Goal: Find specific page/section: Find specific page/section

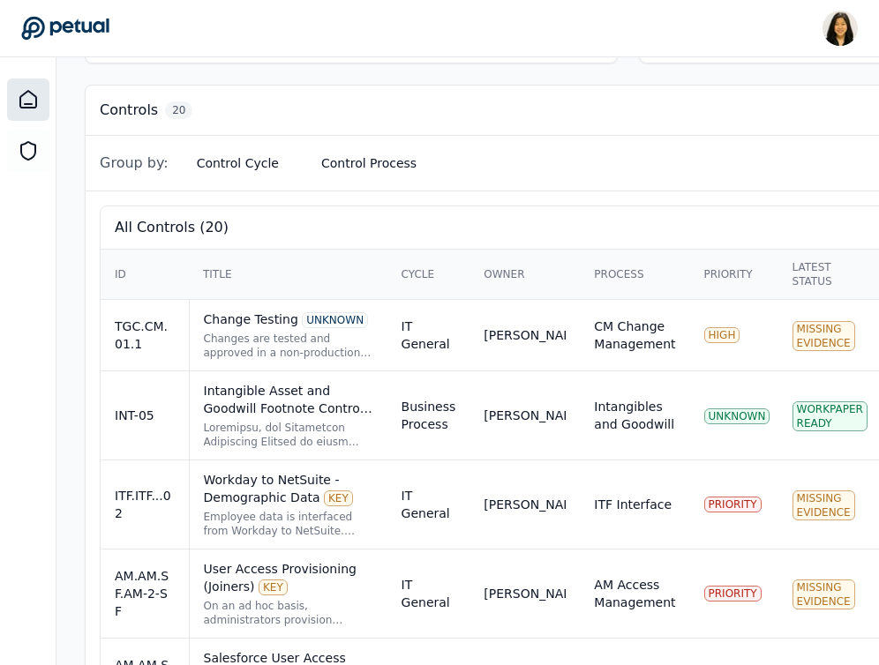
scroll to position [478, 0]
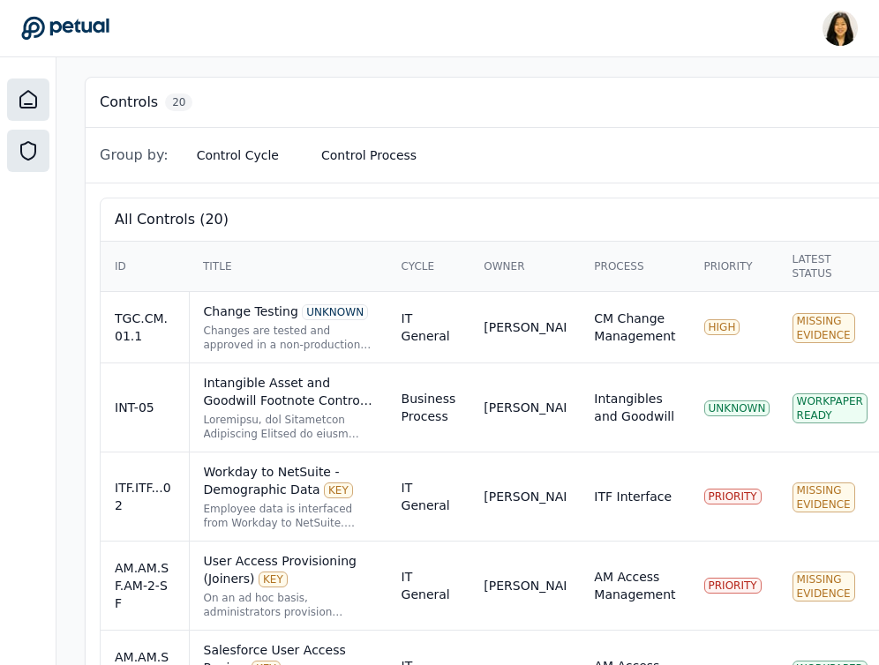
click at [39, 162] on div at bounding box center [28, 151] width 42 height 42
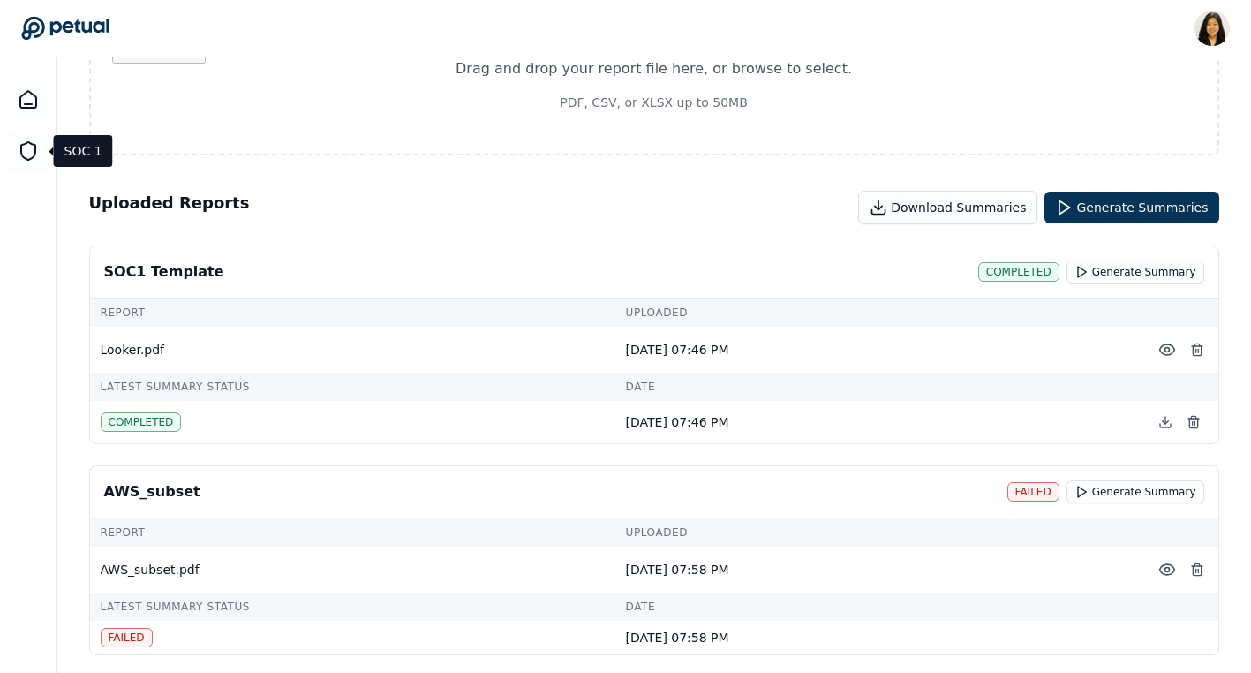
scroll to position [335, 0]
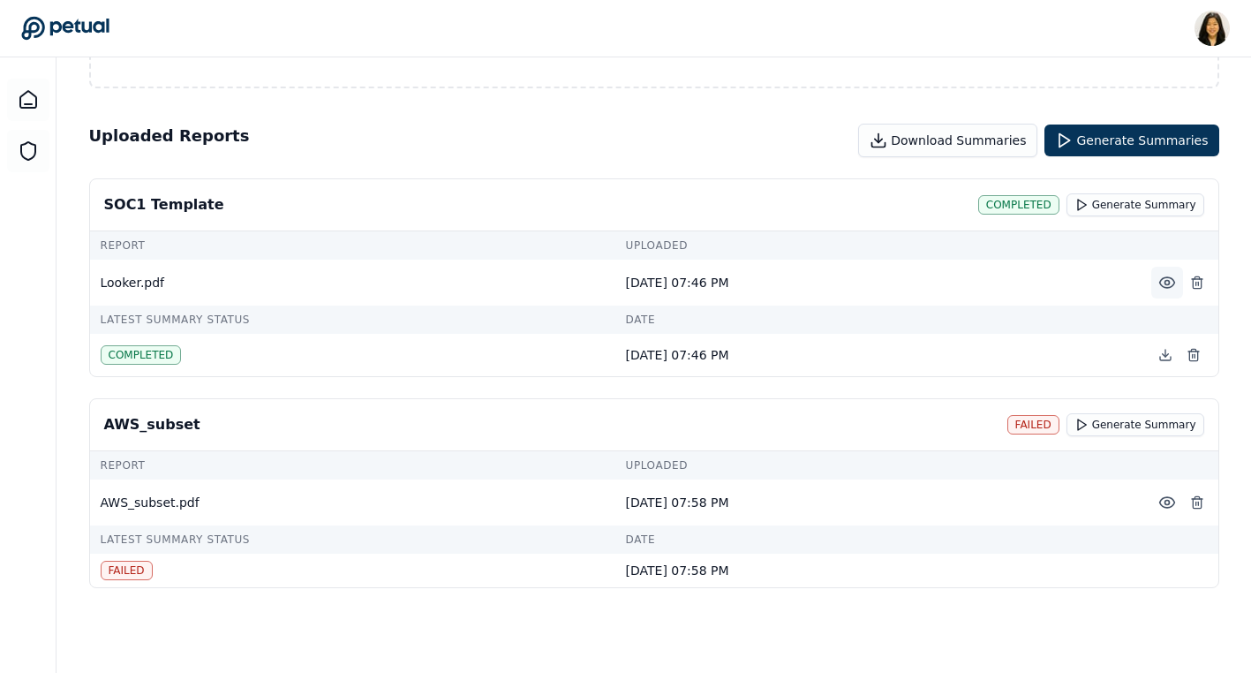
click at [1163, 284] on icon at bounding box center [1167, 283] width 18 height 18
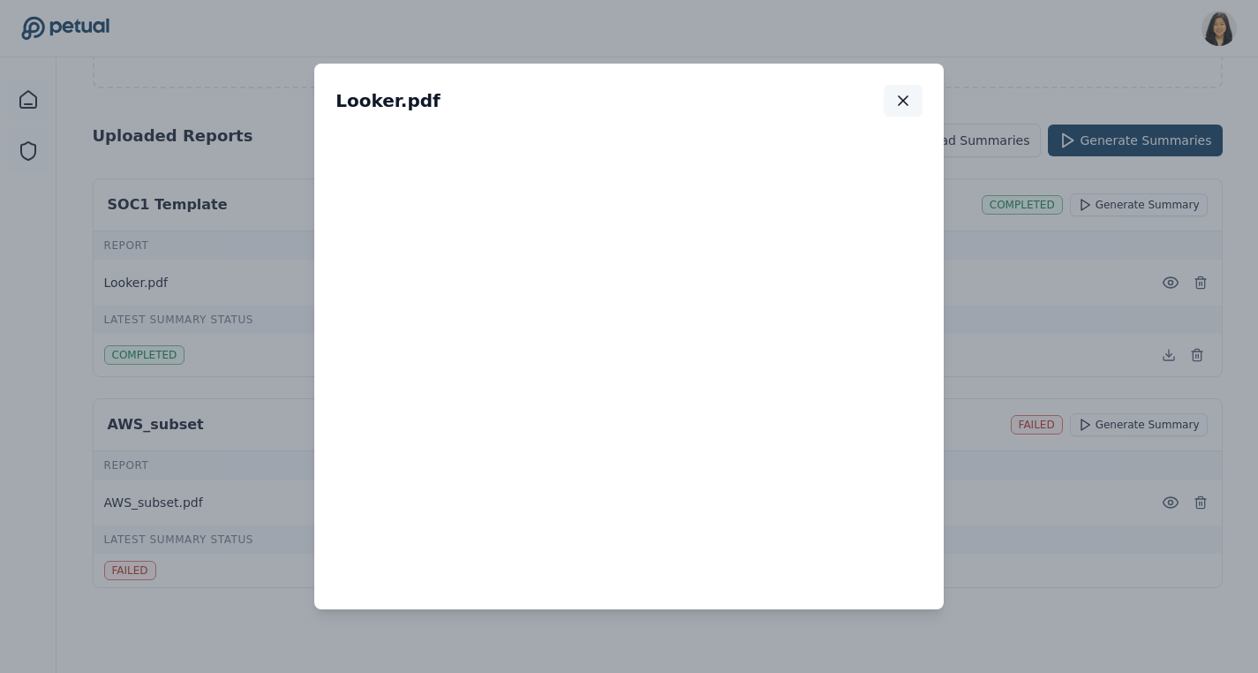
click at [903, 94] on icon "button" at bounding box center [903, 101] width 18 height 18
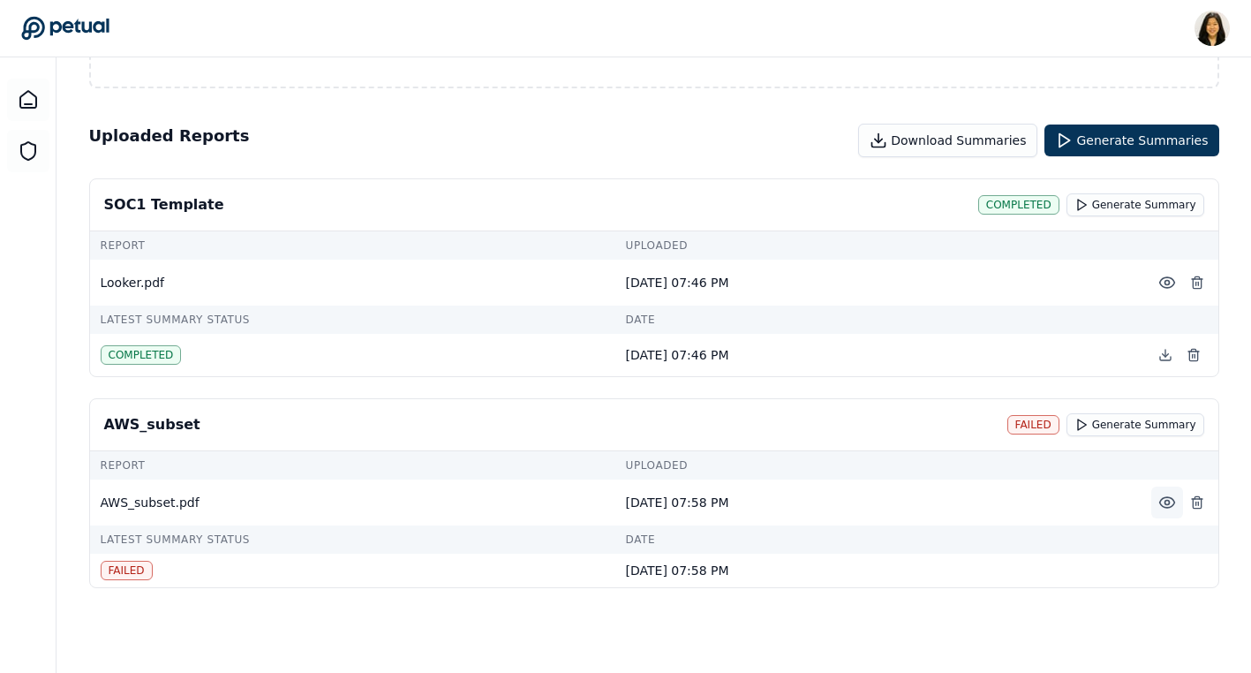
click at [1165, 504] on circle at bounding box center [1166, 502] width 4 height 4
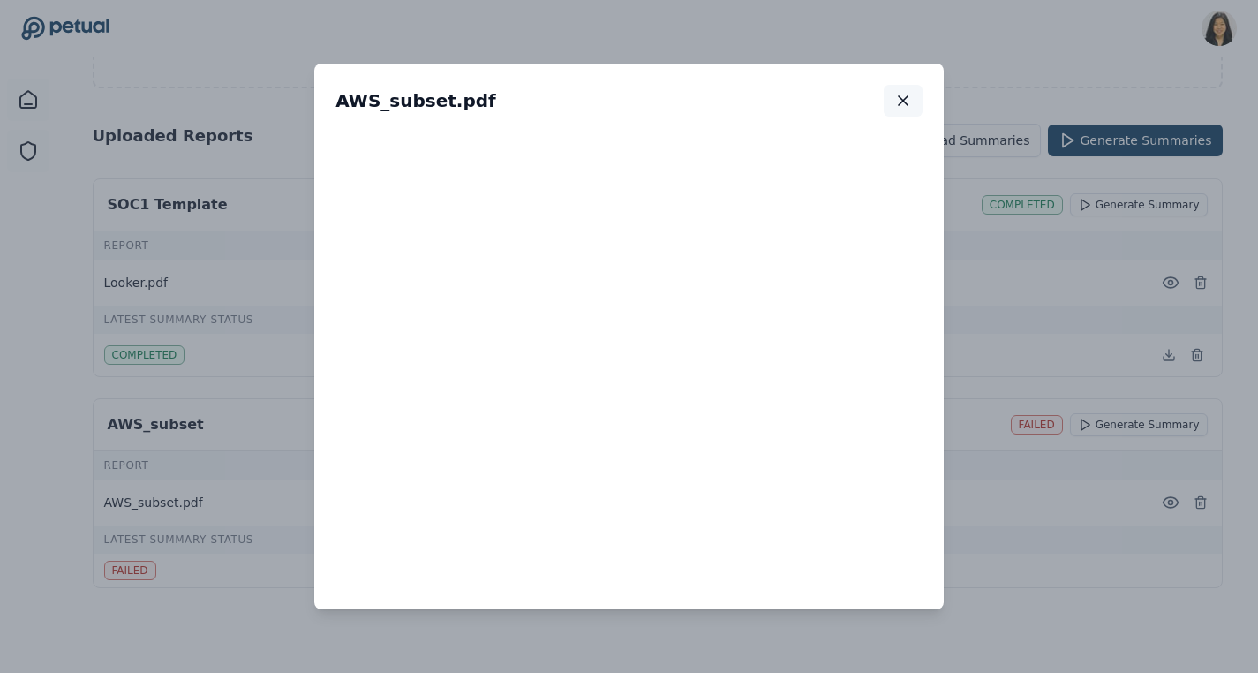
click at [899, 108] on icon "button" at bounding box center [903, 101] width 18 height 18
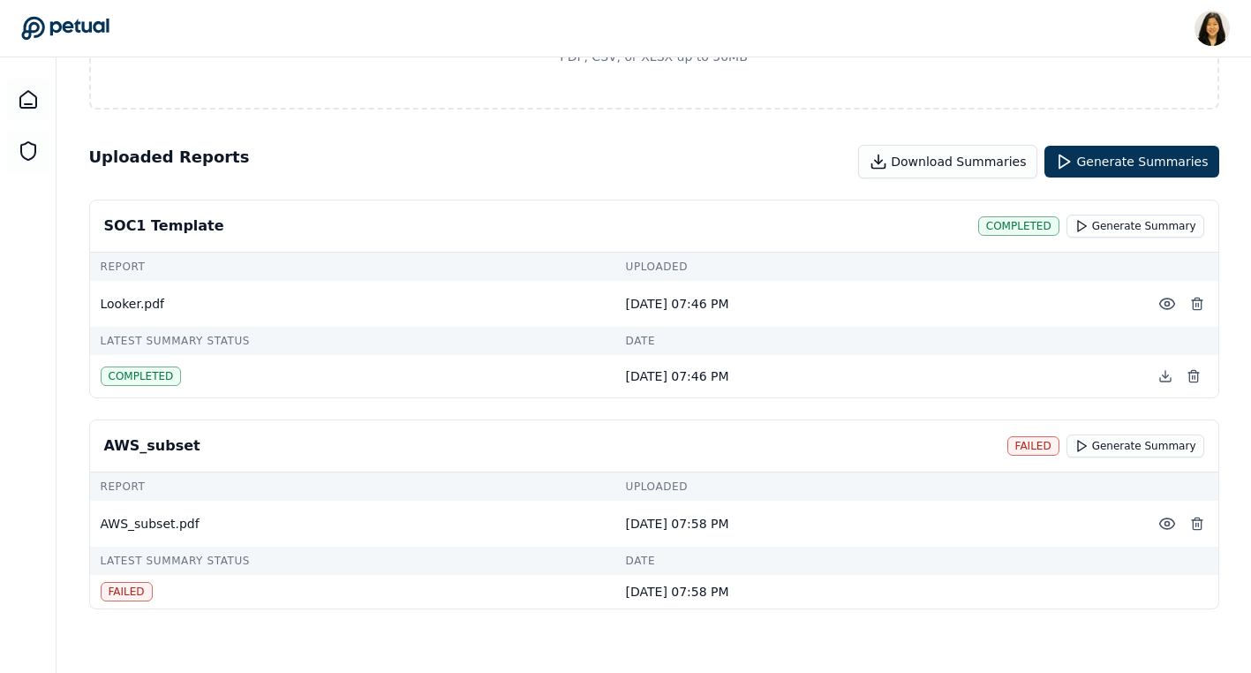
scroll to position [320, 0]
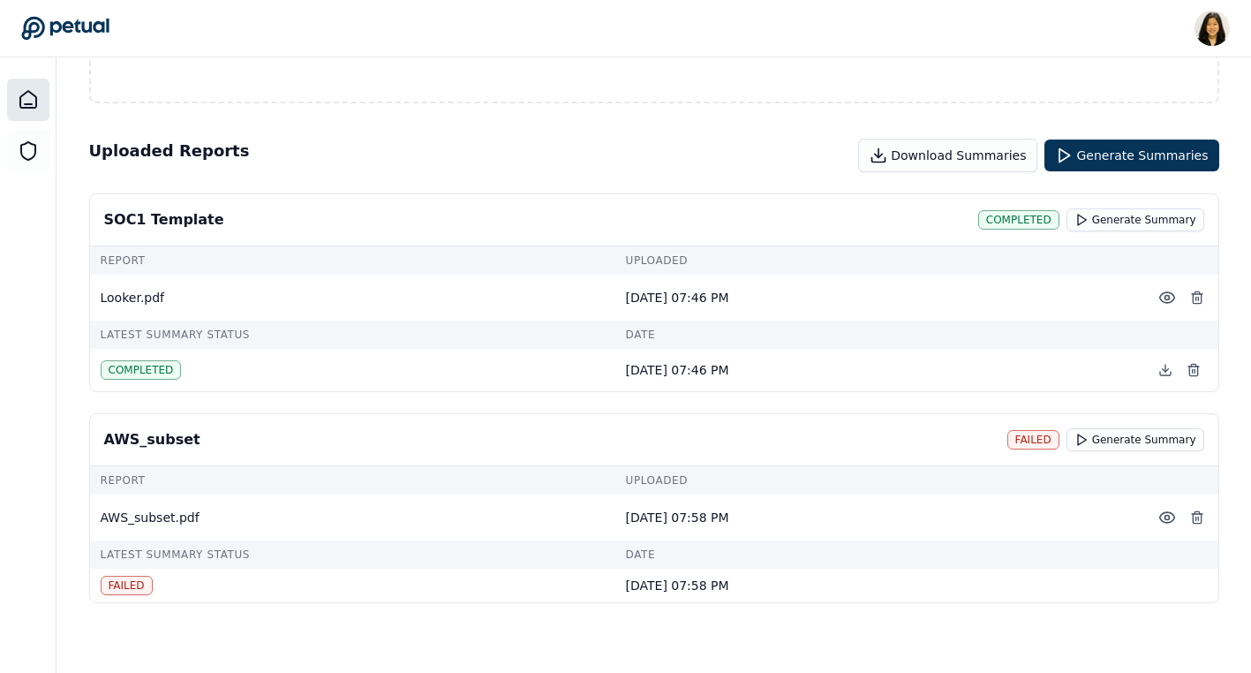
click at [41, 103] on div at bounding box center [28, 100] width 42 height 42
